Goal: Check status: Check status

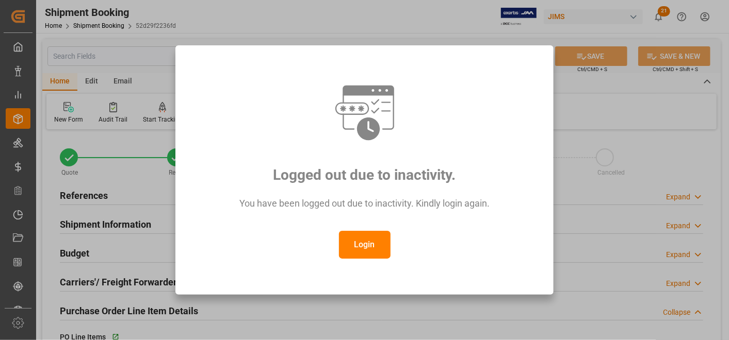
scroll to position [77, 0]
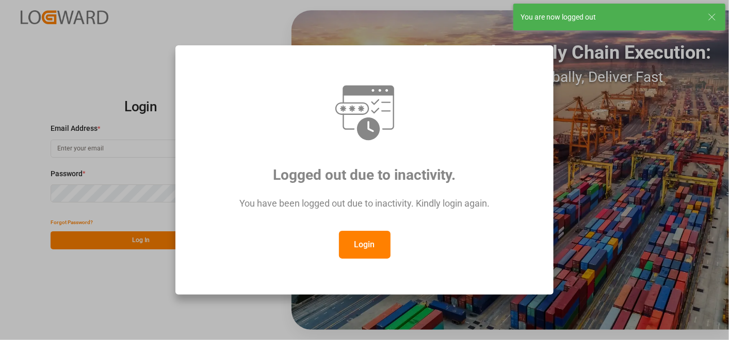
type input "[EMAIL_ADDRESS][DOMAIN_NAME]"
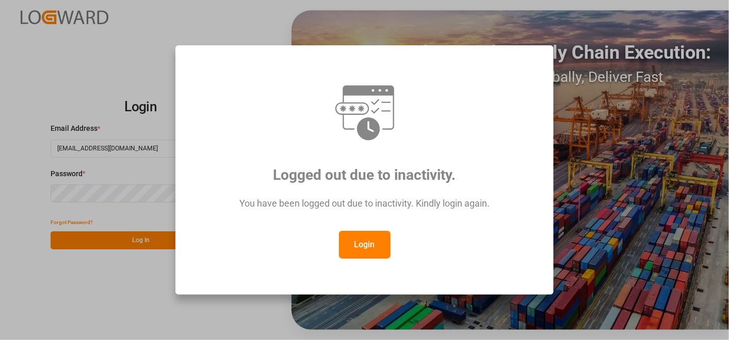
click at [372, 247] on button "Login" at bounding box center [365, 245] width 52 height 28
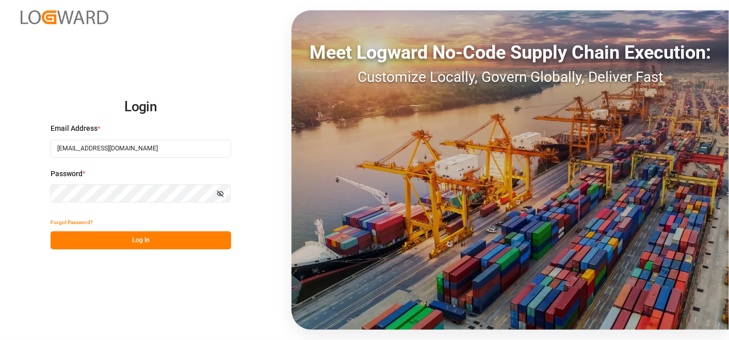
click at [136, 246] on button "Log In" at bounding box center [141, 241] width 181 height 18
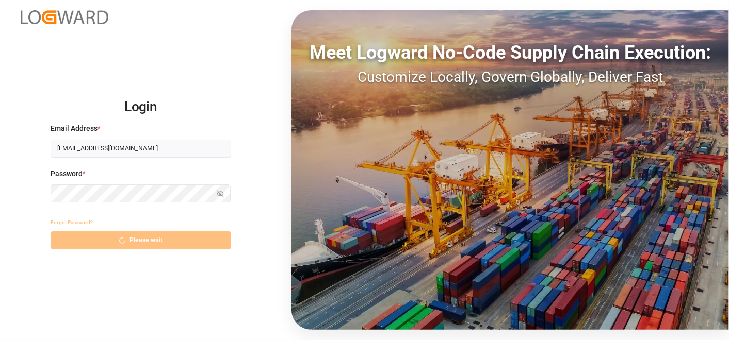
click at [135, 241] on div "Forgot Password? Please wait" at bounding box center [141, 232] width 181 height 36
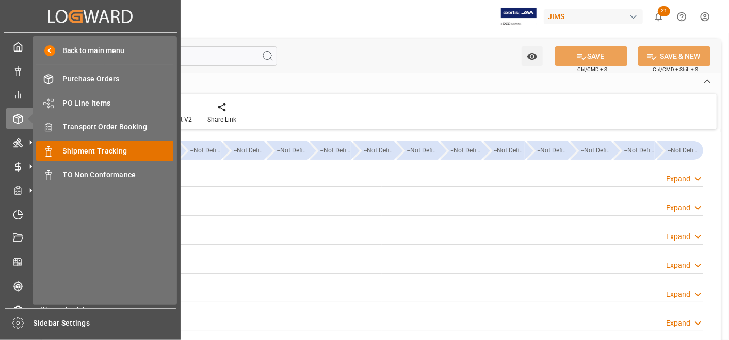
click at [85, 150] on span "Shipment Tracking" at bounding box center [118, 151] width 111 height 11
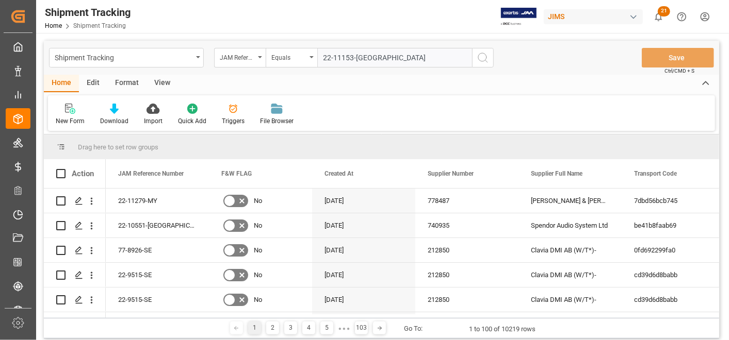
type input "22-11153-[GEOGRAPHIC_DATA]"
click at [487, 60] on icon "search button" at bounding box center [483, 58] width 12 height 12
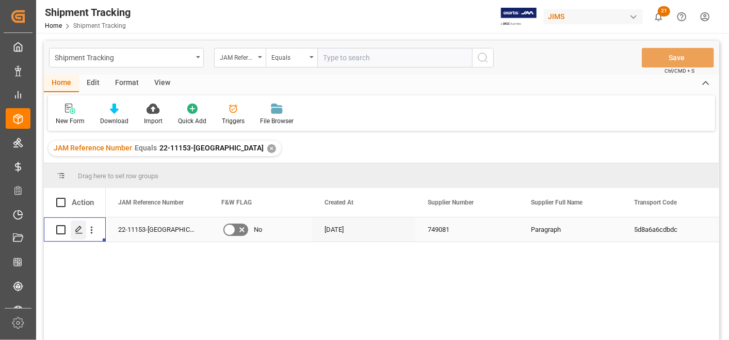
click at [76, 232] on polygon "Press SPACE to select this row." at bounding box center [78, 229] width 5 height 5
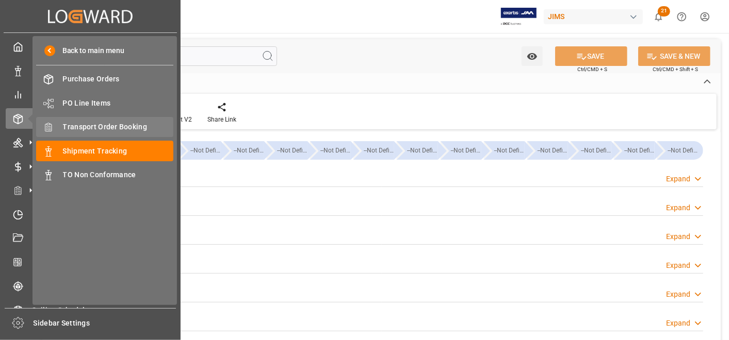
click at [92, 126] on span "Transport Order Booking" at bounding box center [118, 127] width 111 height 11
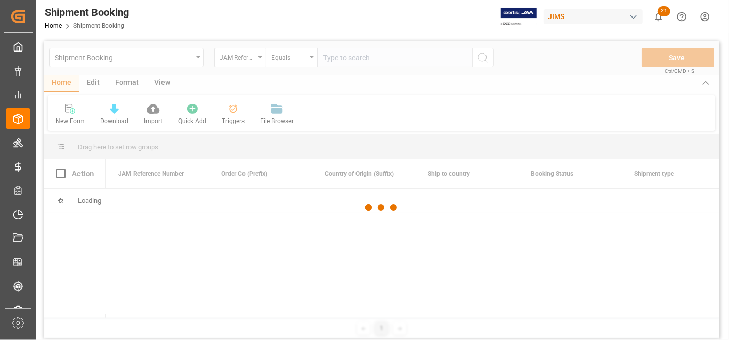
click at [364, 56] on div at bounding box center [381, 208] width 675 height 334
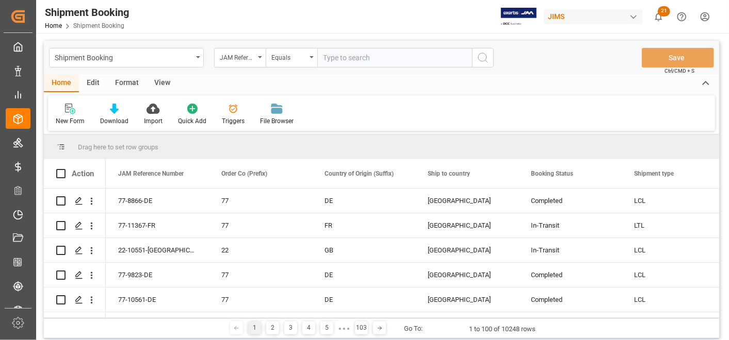
click at [364, 56] on input "text" at bounding box center [394, 58] width 155 height 20
paste input "22-11153-[GEOGRAPHIC_DATA]"
type input "22-11153-[GEOGRAPHIC_DATA]"
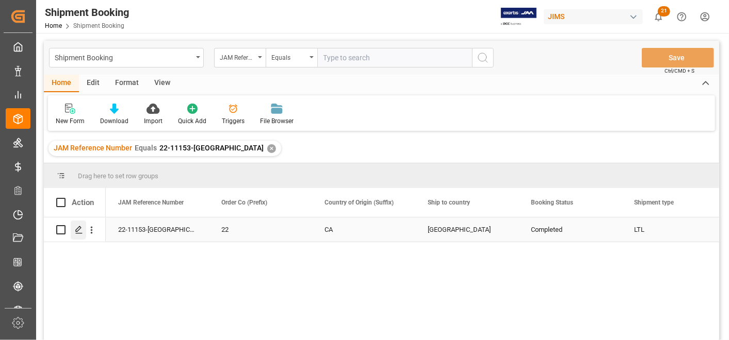
click at [75, 226] on icon "Press SPACE to select this row." at bounding box center [79, 230] width 8 height 8
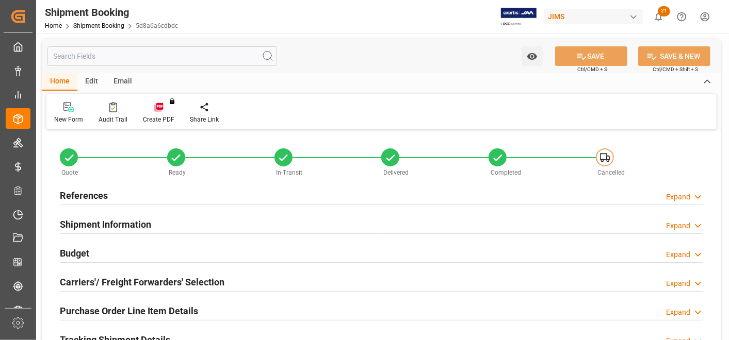
type input "0"
type input "[DATE]"
click at [91, 196] on h2 "References" at bounding box center [84, 196] width 48 height 14
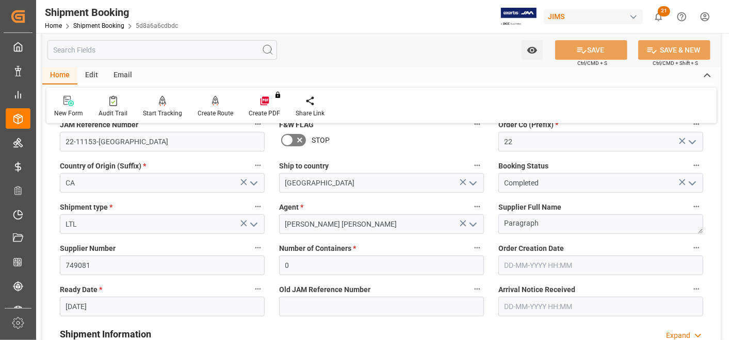
scroll to position [115, 0]
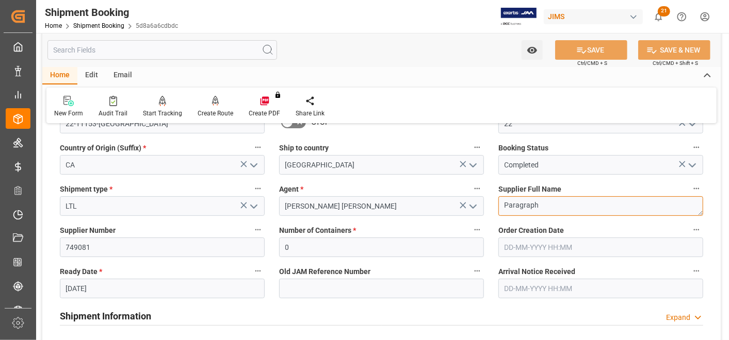
drag, startPoint x: 541, startPoint y: 210, endPoint x: 485, endPoint y: 209, distance: 55.7
click at [485, 209] on div "Quote Ready In-Transit Delivered Completed Cancelled References Collapse JAM Re…" at bounding box center [381, 338] width 678 height 641
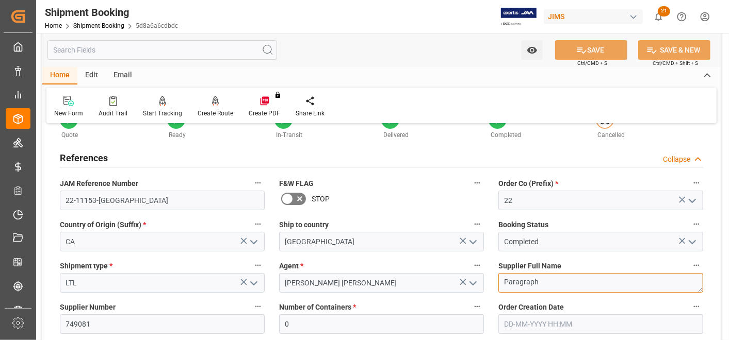
scroll to position [0, 0]
